Goal: Information Seeking & Learning: Learn about a topic

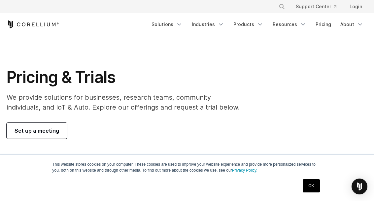
click at [320, 26] on link "Pricing" at bounding box center [323, 25] width 23 height 12
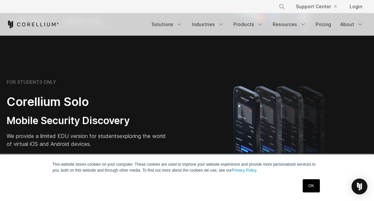
scroll to position [505, 0]
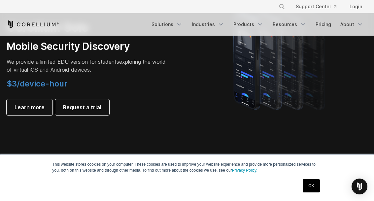
click at [23, 106] on span "Learn more" at bounding box center [30, 107] width 30 height 8
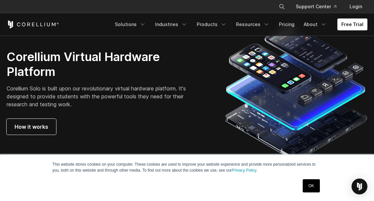
scroll to position [1169, 0]
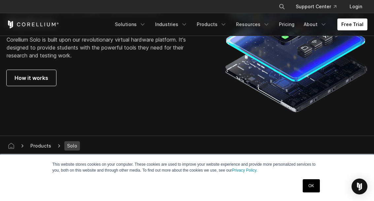
click at [34, 81] on span "How it works" at bounding box center [32, 78] width 34 height 8
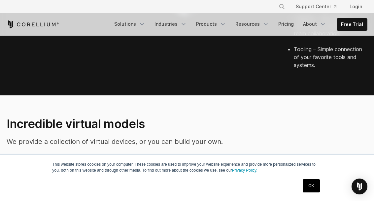
scroll to position [527, 0]
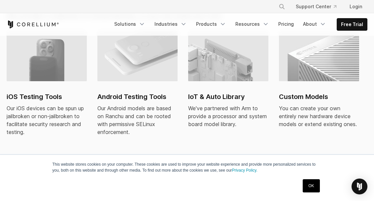
click at [34, 74] on img at bounding box center [47, 56] width 80 height 50
